Goal: Check status

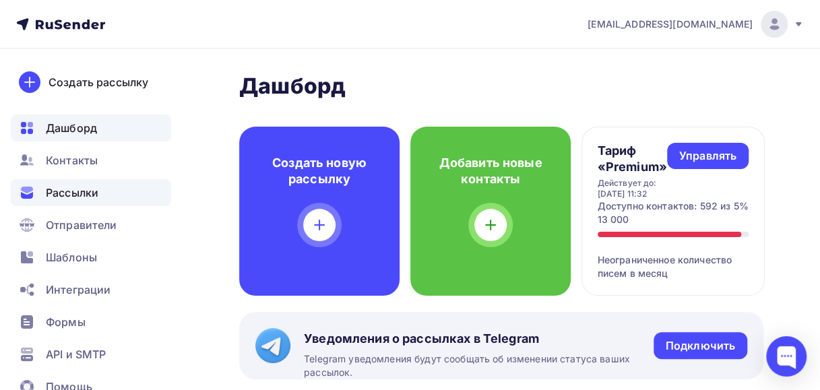
click at [69, 191] on span "Рассылки" at bounding box center [72, 193] width 53 height 16
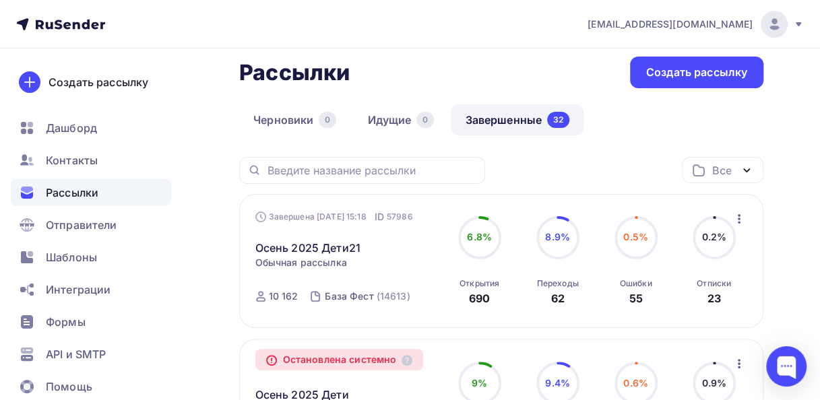
scroll to position [135, 0]
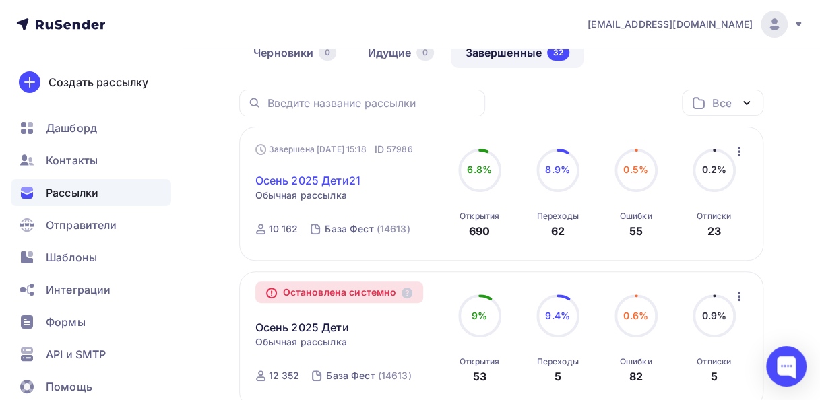
click at [344, 185] on link "Осень 2025 Дети21" at bounding box center [307, 181] width 105 height 16
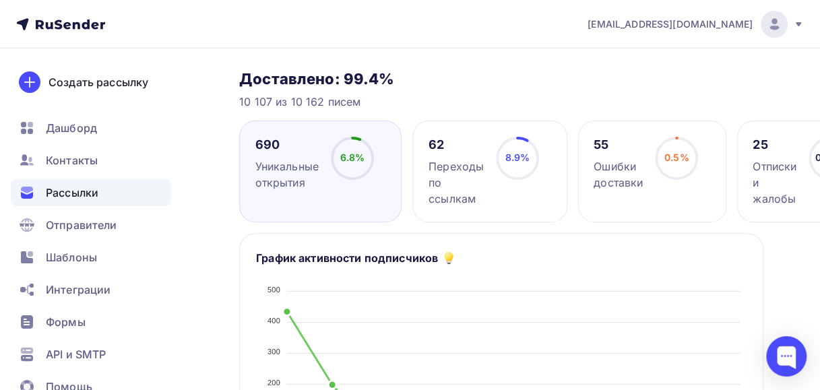
scroll to position [135, 0]
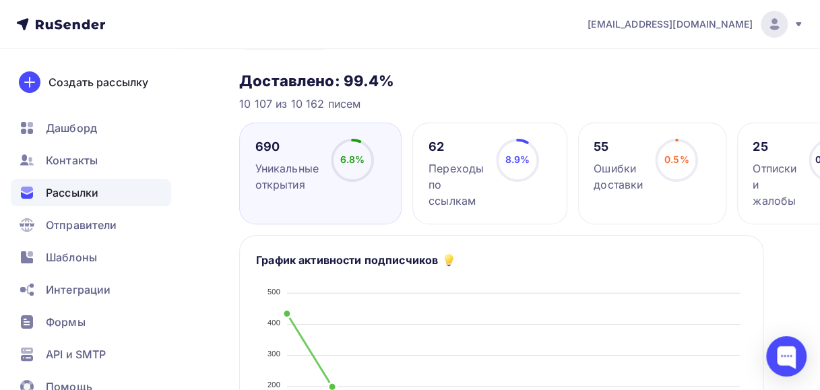
click at [467, 181] on div "Переходы по ссылкам" at bounding box center [456, 184] width 55 height 49
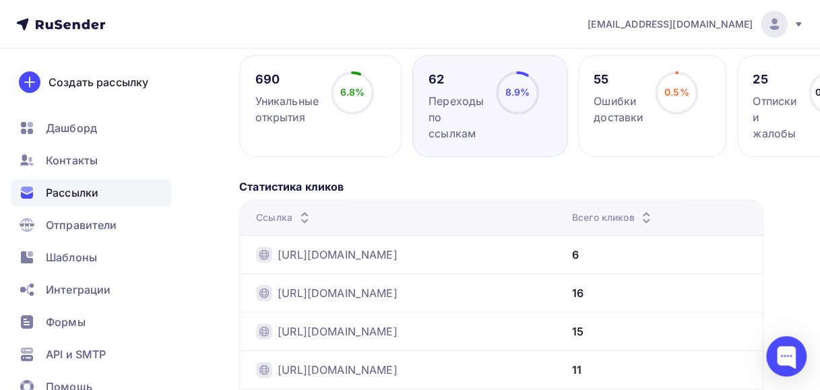
scroll to position [404, 0]
